Goal: Information Seeking & Learning: Check status

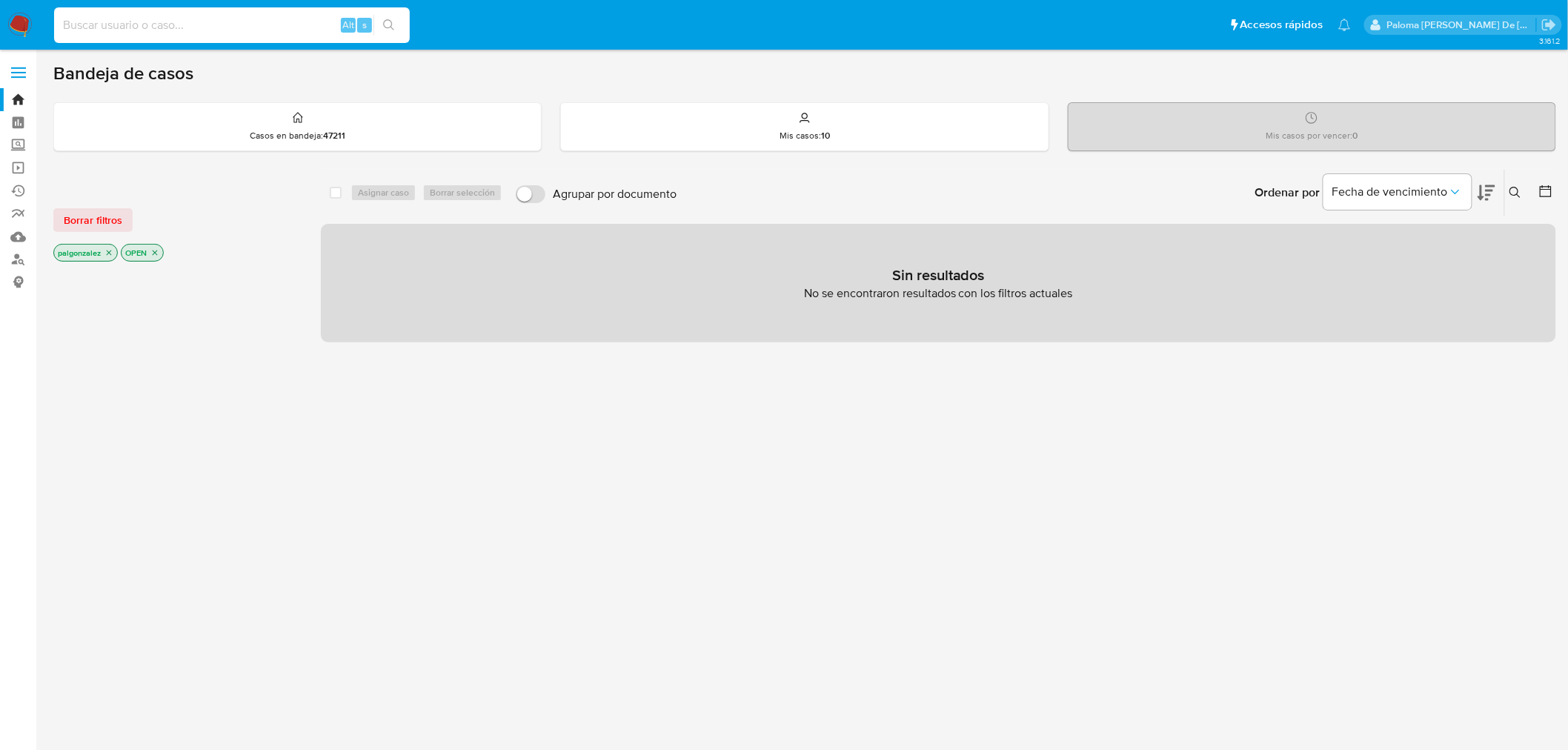
click at [129, 28] on input at bounding box center [232, 25] width 356 height 19
paste input "2720945288"
type input "2720945288"
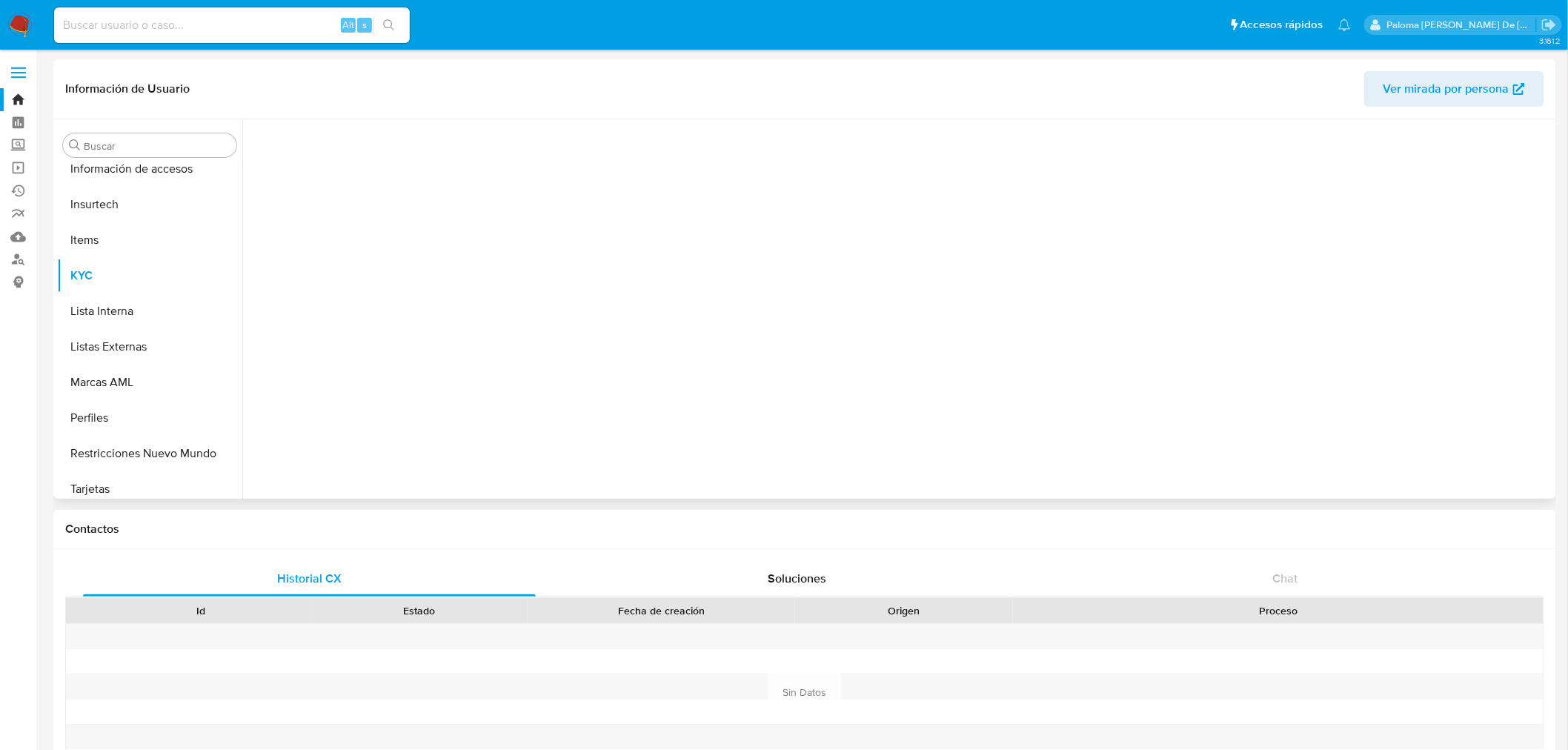
scroll to position [696, 0]
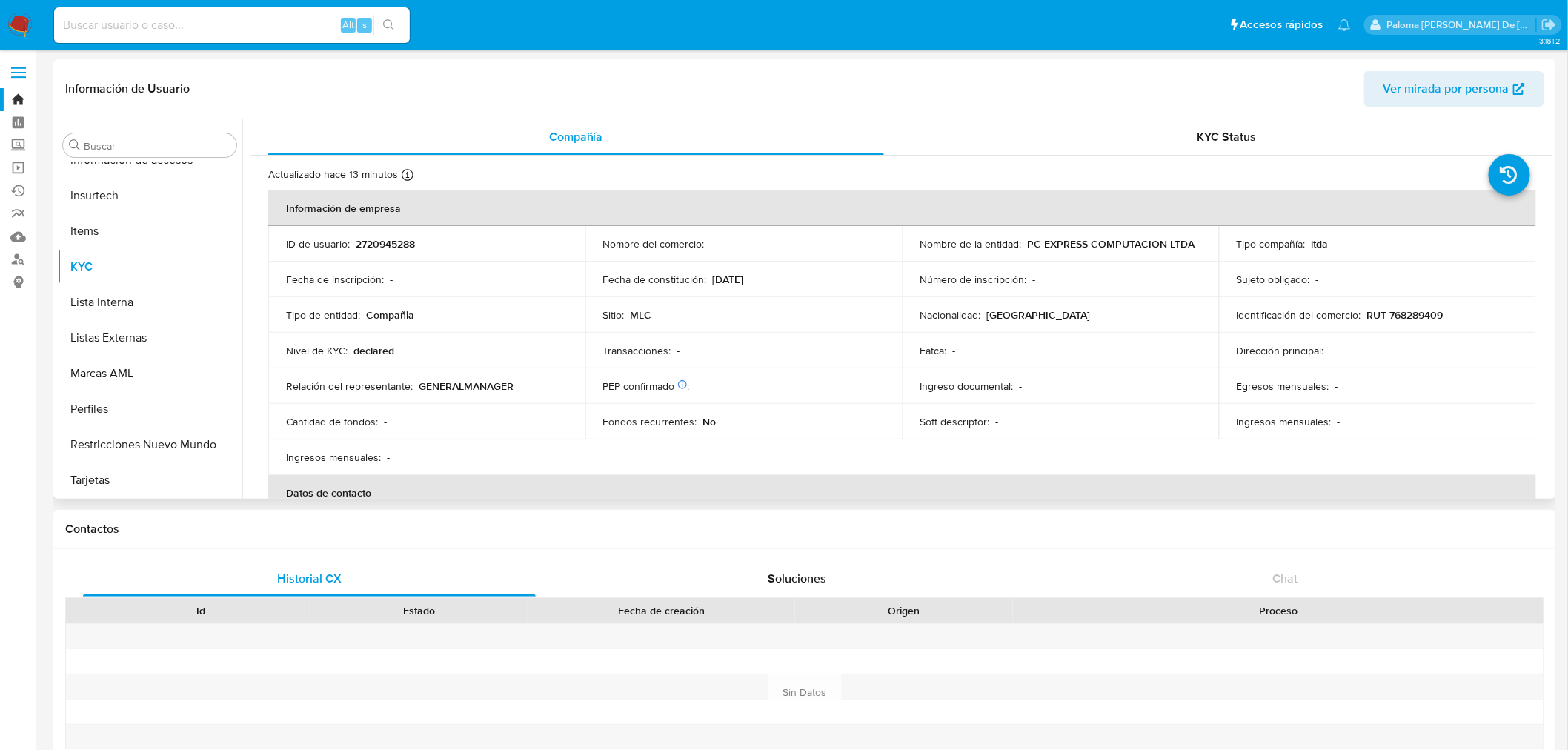
select select "10"
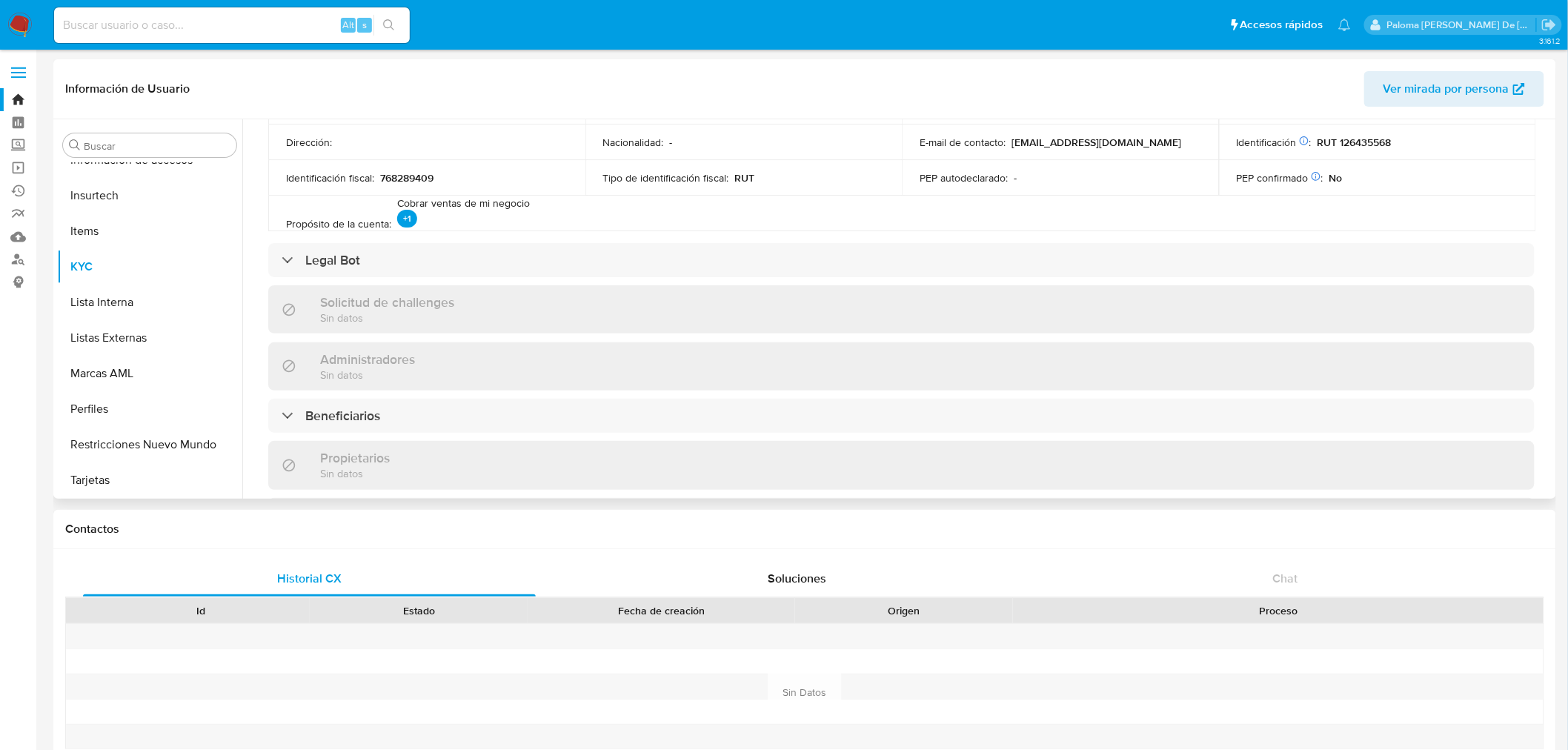
scroll to position [494, 0]
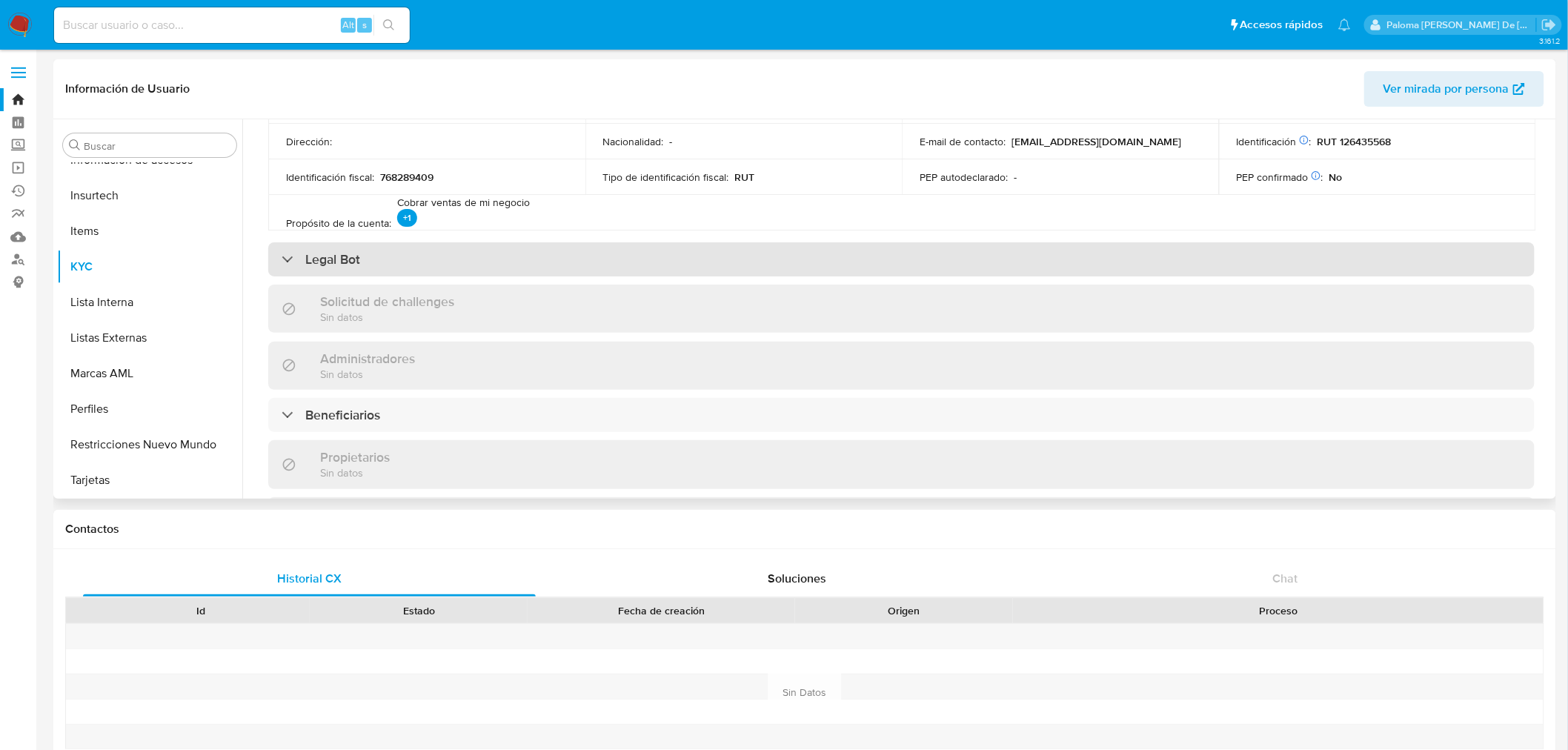
click at [319, 255] on h3 "Legal Bot" at bounding box center [333, 259] width 55 height 16
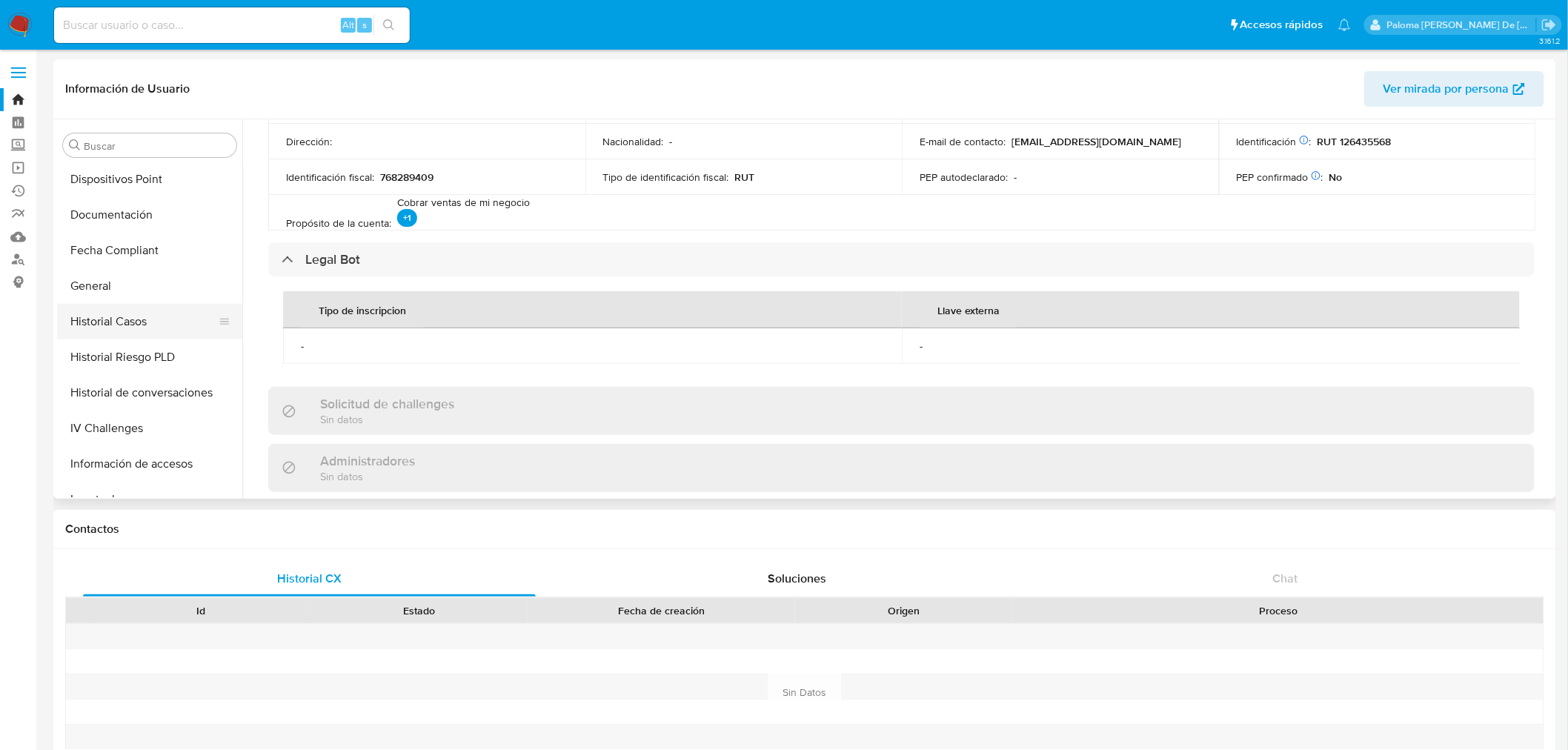
scroll to position [367, 0]
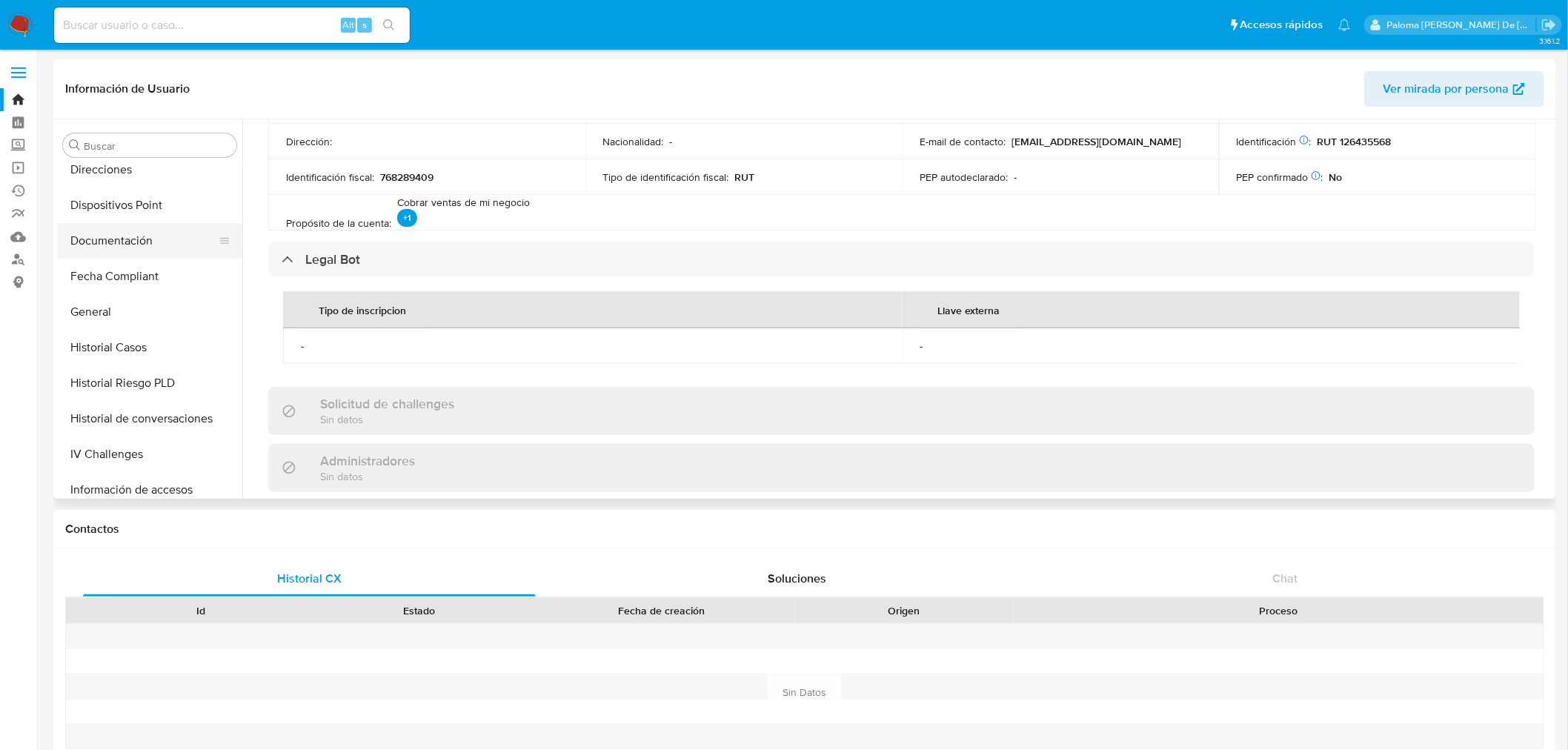
click at [117, 232] on button "Documentación" at bounding box center [143, 241] width 173 height 36
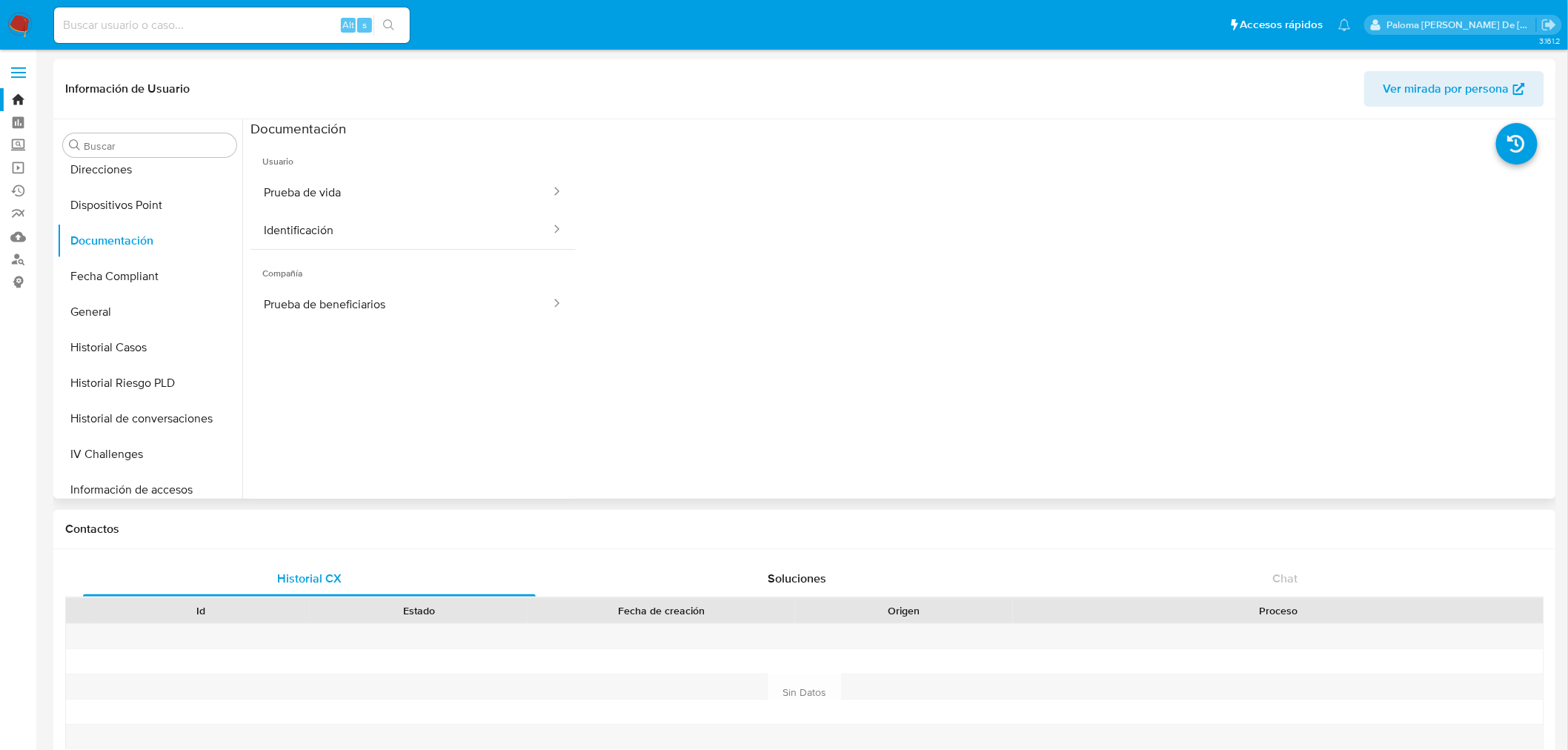
click at [430, 280] on span "Compañía" at bounding box center [413, 267] width 326 height 36
click at [405, 306] on button "Prueba de beneficiarios" at bounding box center [401, 304] width 301 height 38
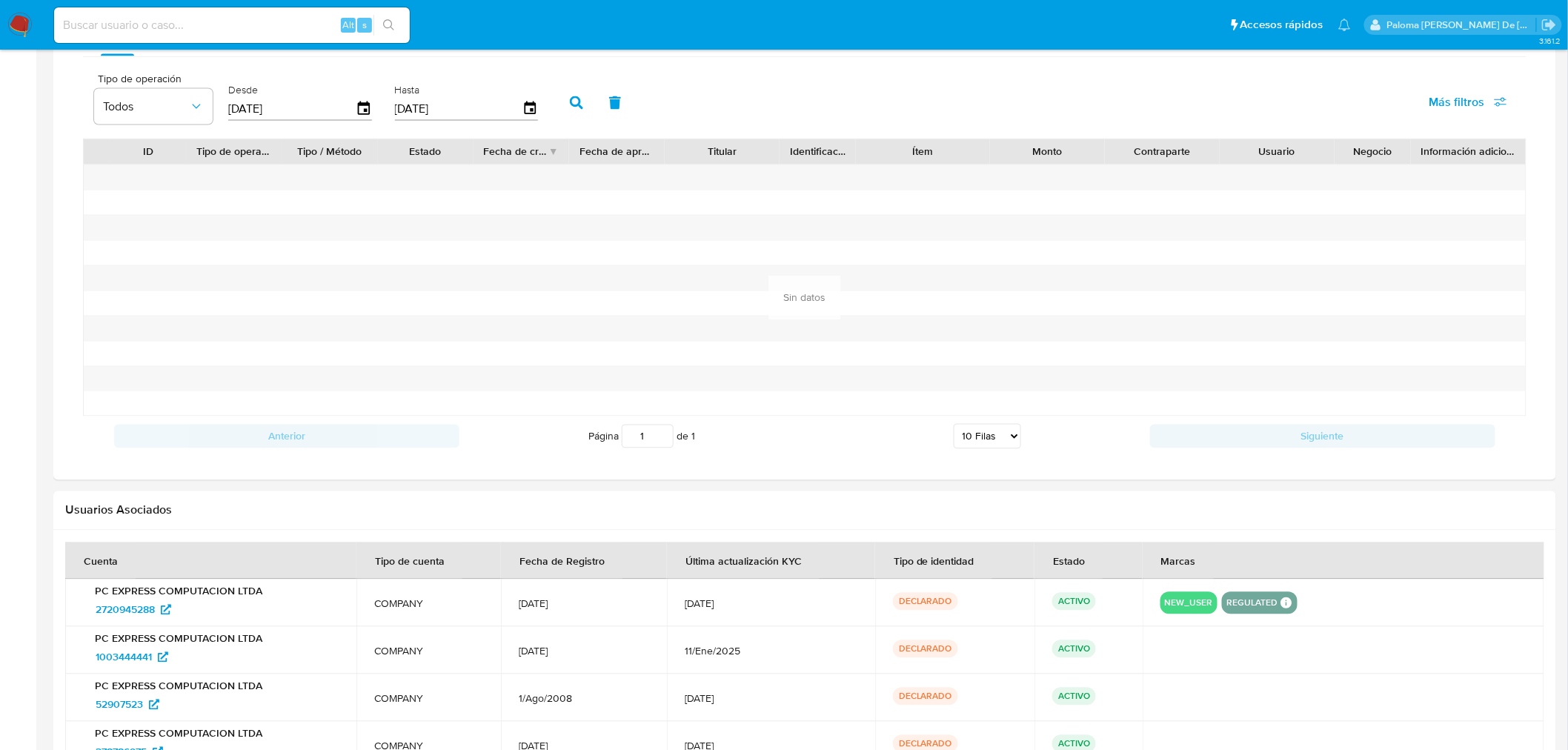
scroll to position [1183, 0]
